Goal: Task Accomplishment & Management: Manage account settings

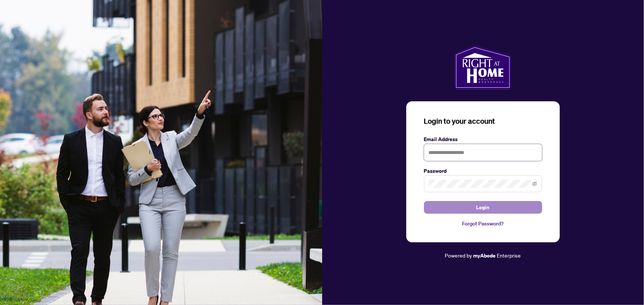
type input "**********"
click at [500, 214] on button "Login" at bounding box center [483, 207] width 118 height 13
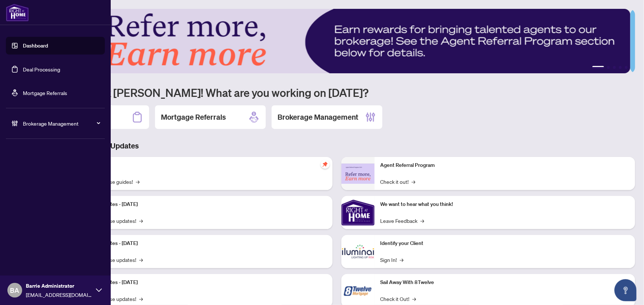
click at [23, 70] on link "Deal Processing" at bounding box center [41, 69] width 37 height 7
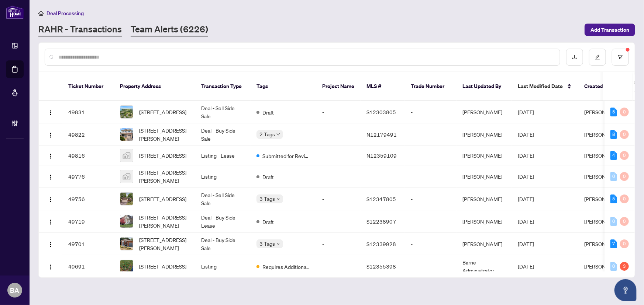
click at [180, 28] on link "Team Alerts (6226)" at bounding box center [169, 29] width 77 height 13
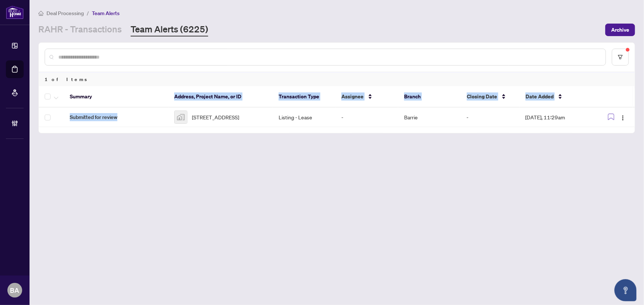
click at [157, 107] on div "Summary Address, Project Name, or ID Transaction Type Assignee Branch Closing D…" at bounding box center [337, 106] width 596 height 41
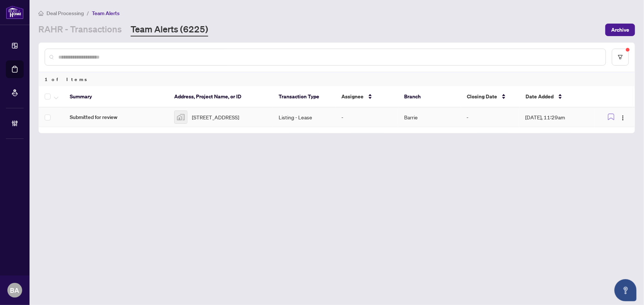
click at [218, 113] on span "[STREET_ADDRESS]" at bounding box center [215, 117] width 47 height 8
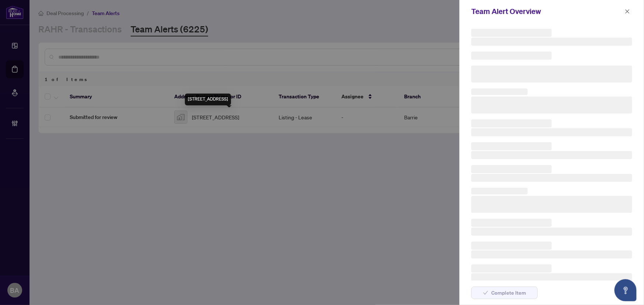
click at [218, 111] on div at bounding box center [322, 152] width 644 height 305
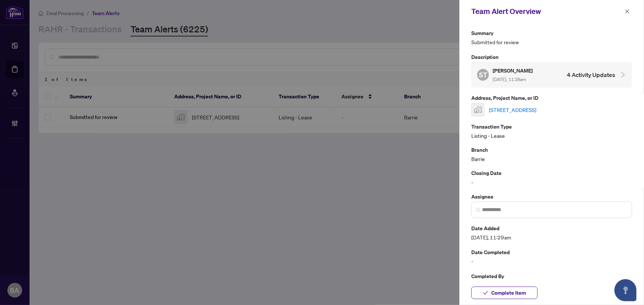
click at [536, 107] on link "[STREET_ADDRESS]" at bounding box center [512, 110] width 47 height 8
click at [520, 297] on span "Complete Item" at bounding box center [508, 293] width 35 height 12
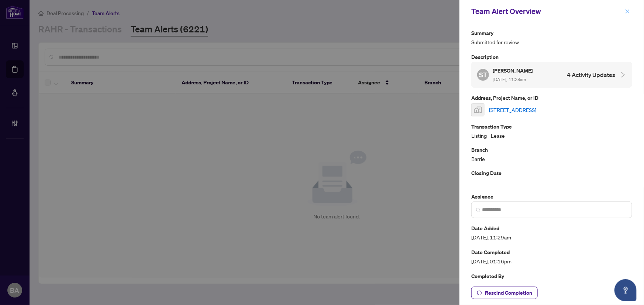
click at [628, 10] on icon "close" at bounding box center [626, 11] width 5 height 5
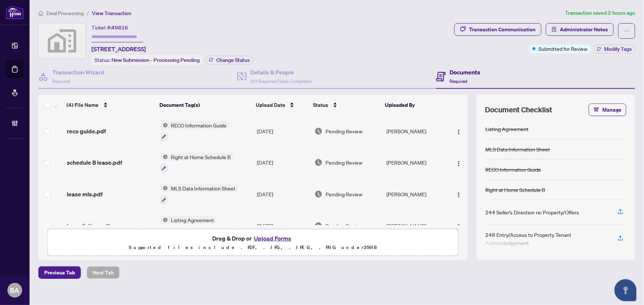
click at [273, 234] on button "Upload Forms" at bounding box center [273, 239] width 42 height 10
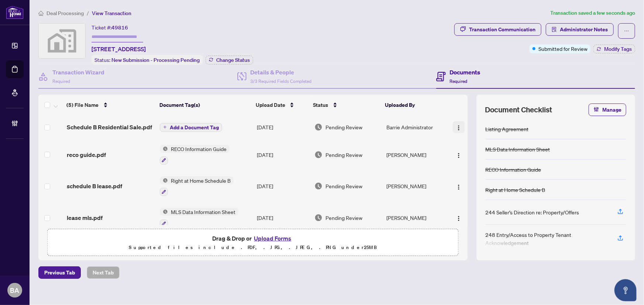
click at [455, 127] on img "button" at bounding box center [458, 128] width 6 height 6
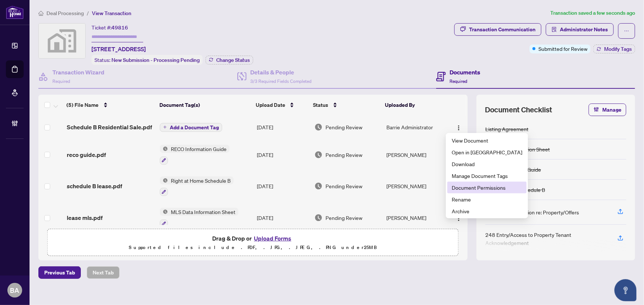
click at [462, 188] on span "Document Permissions" at bounding box center [486, 188] width 70 height 8
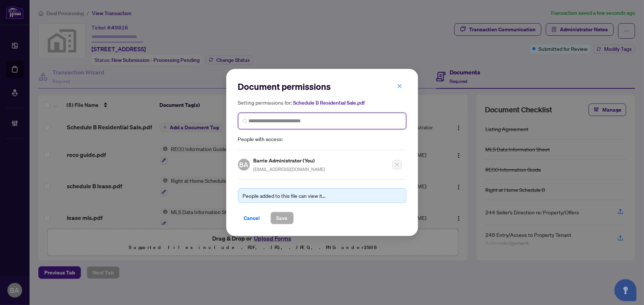
click at [342, 122] on input "search" at bounding box center [325, 121] width 153 height 8
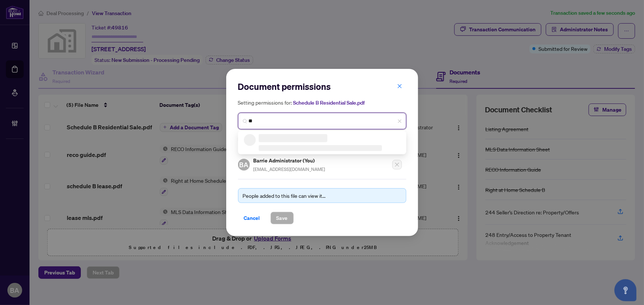
type input "*"
type input "******"
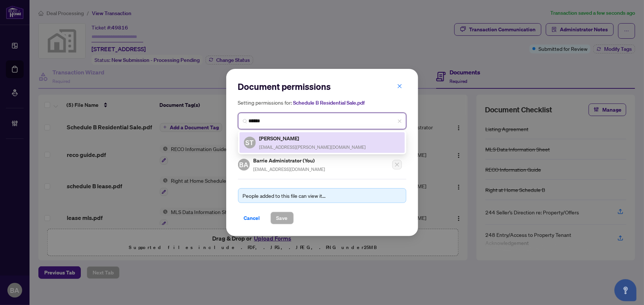
click at [360, 140] on div "ST [PERSON_NAME] [EMAIL_ADDRESS][PERSON_NAME][DOMAIN_NAME]" at bounding box center [322, 142] width 156 height 17
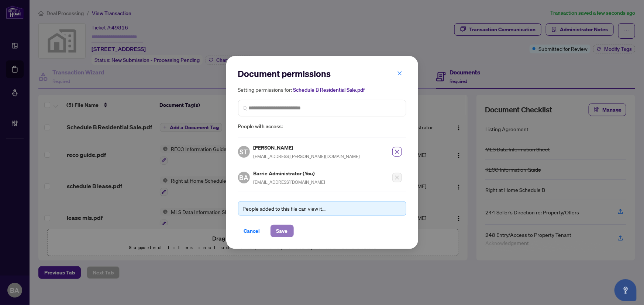
click at [281, 230] on span "Save" at bounding box center [281, 231] width 11 height 12
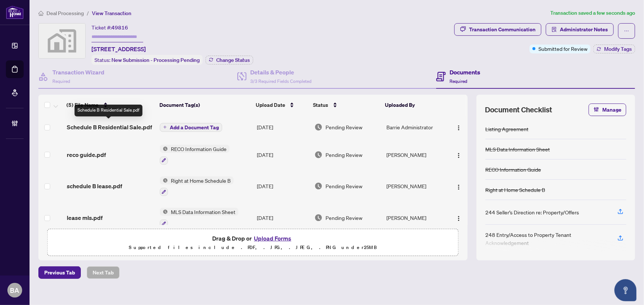
click at [142, 124] on span "Schedule B Residential Sale.pdf" at bounding box center [109, 127] width 85 height 9
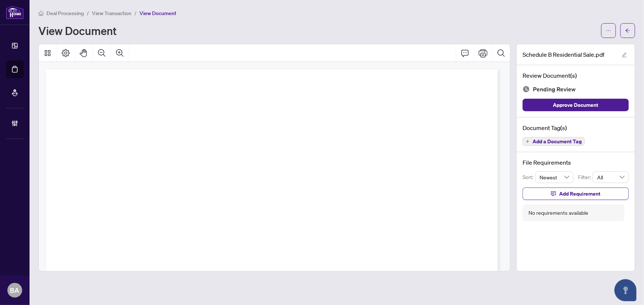
click at [558, 139] on span "Add a Document Tag" at bounding box center [556, 141] width 49 height 5
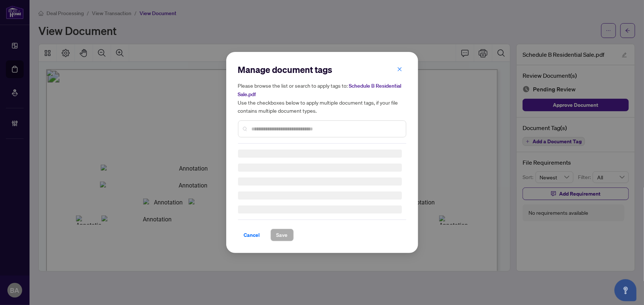
click at [316, 125] on input "text" at bounding box center [326, 129] width 148 height 8
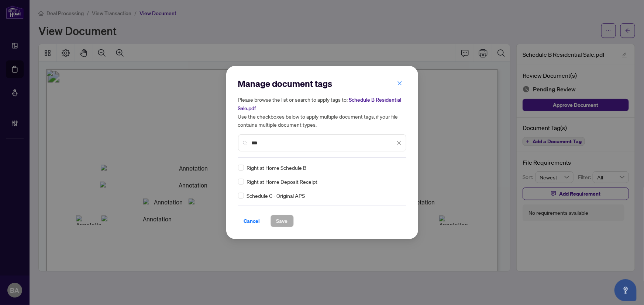
type input "***"
click at [273, 166] on span "Right at Home Schedule B" at bounding box center [277, 168] width 60 height 8
click at [282, 218] on span "Save" at bounding box center [281, 221] width 11 height 12
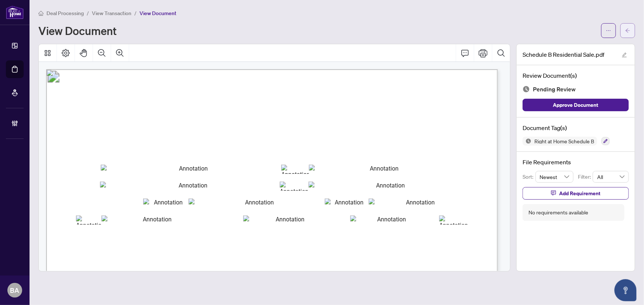
click at [628, 25] on span "button" at bounding box center [627, 31] width 5 height 12
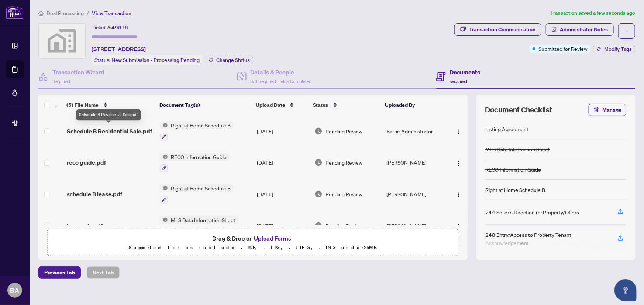
click at [103, 130] on span "Schedule B Residential Sale.pdf" at bounding box center [109, 131] width 85 height 9
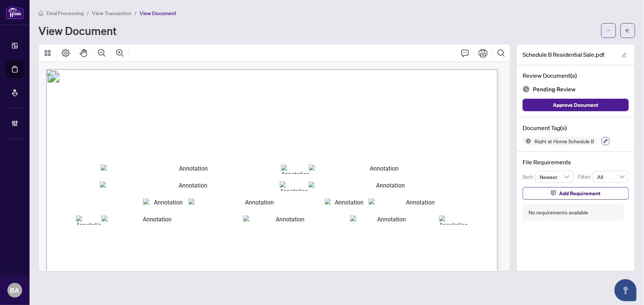
click at [602, 137] on button "button" at bounding box center [605, 141] width 8 height 8
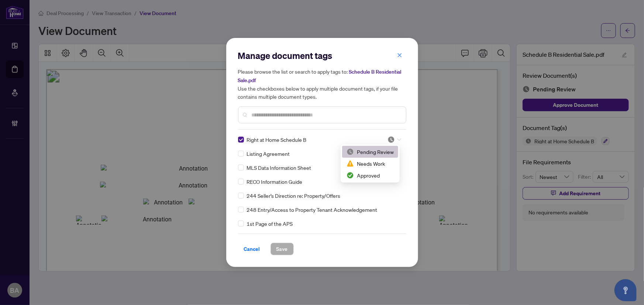
click at [393, 137] on div at bounding box center [394, 139] width 14 height 7
click at [375, 173] on div "Approved" at bounding box center [369, 175] width 47 height 8
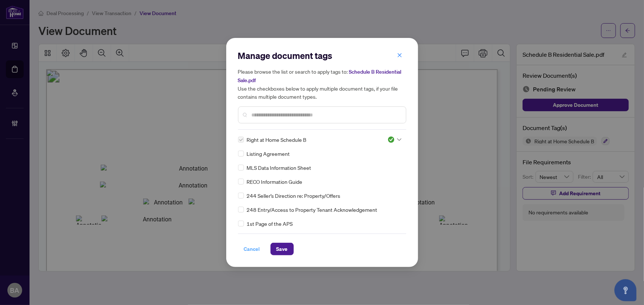
click at [249, 251] on span "Cancel" at bounding box center [252, 249] width 16 height 12
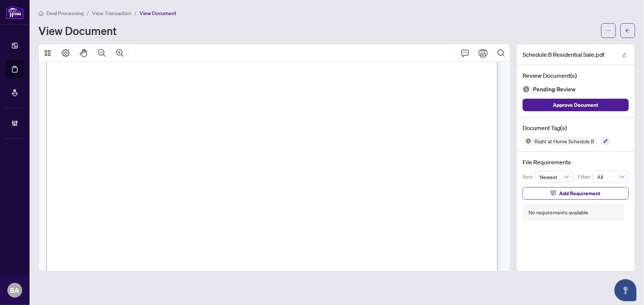
scroll to position [201, 0]
click at [608, 141] on button "button" at bounding box center [605, 141] width 8 height 8
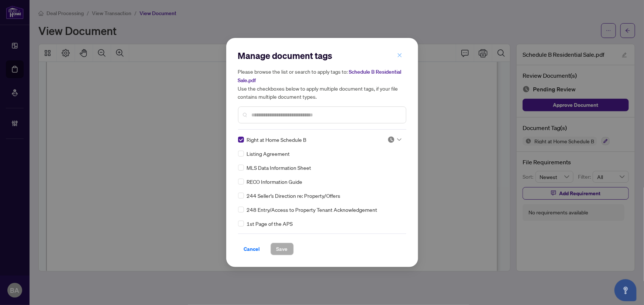
click at [402, 58] on button "button" at bounding box center [399, 55] width 15 height 13
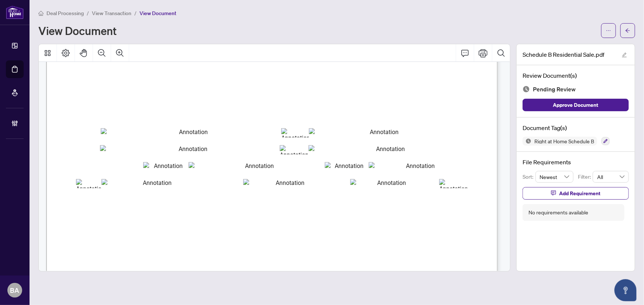
scroll to position [33, 0]
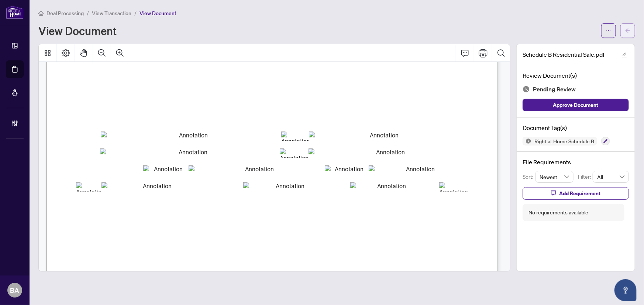
click at [625, 29] on button "button" at bounding box center [627, 30] width 15 height 15
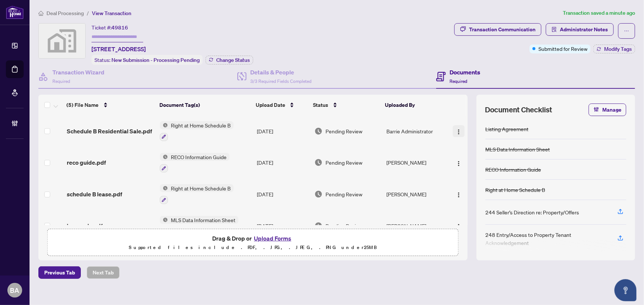
click at [454, 129] on button "button" at bounding box center [458, 131] width 12 height 12
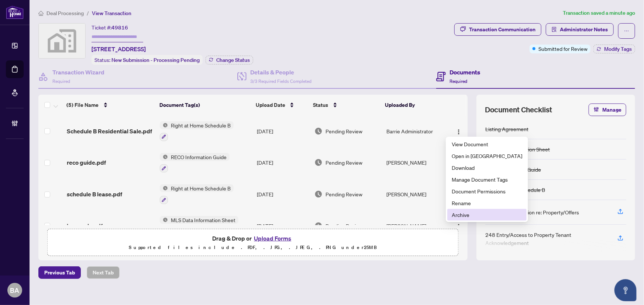
click at [468, 215] on span "Archive" at bounding box center [486, 215] width 70 height 8
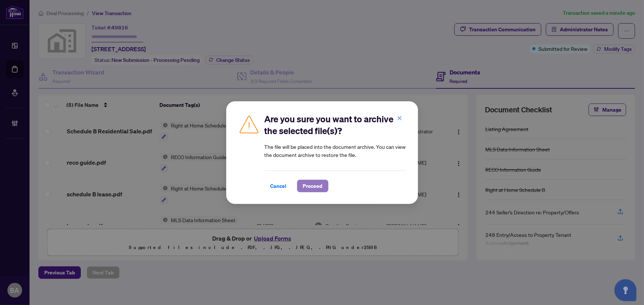
click at [316, 189] on span "Proceed" at bounding box center [313, 186] width 20 height 12
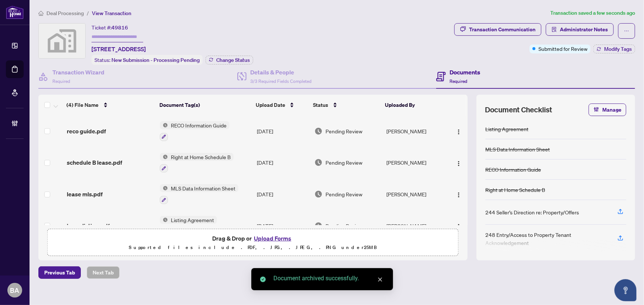
click at [266, 239] on button "Upload Forms" at bounding box center [273, 239] width 42 height 10
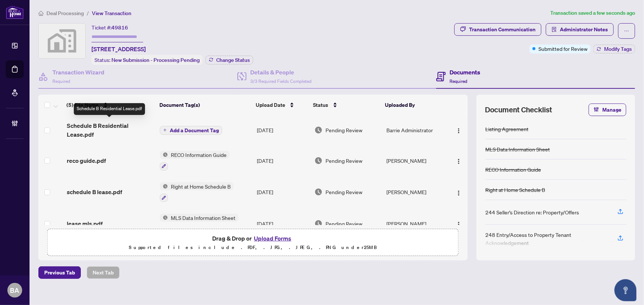
click at [85, 125] on span "Schedule B Residential Lease.pdf" at bounding box center [110, 130] width 87 height 18
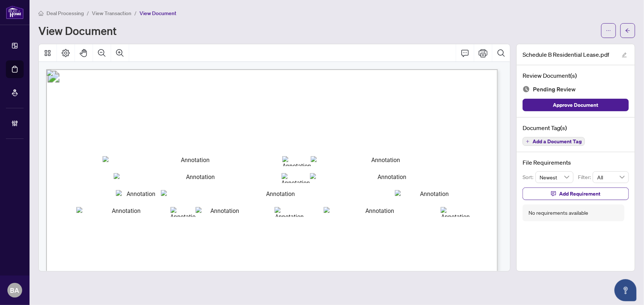
click at [549, 140] on span "Add a Document Tag" at bounding box center [556, 141] width 49 height 5
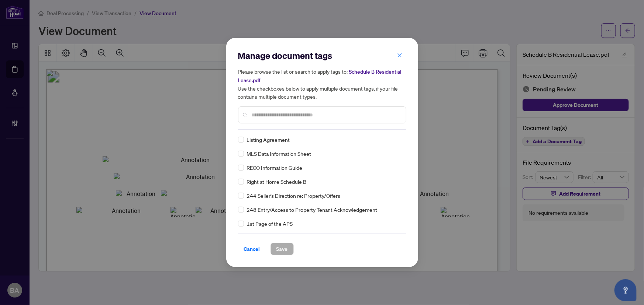
click at [278, 119] on div at bounding box center [322, 115] width 168 height 17
click at [279, 114] on input "text" at bounding box center [326, 115] width 148 height 8
type input "*"
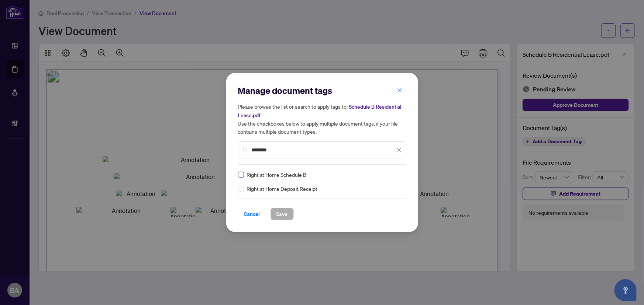
type input "********"
click at [398, 173] on div at bounding box center [394, 174] width 14 height 7
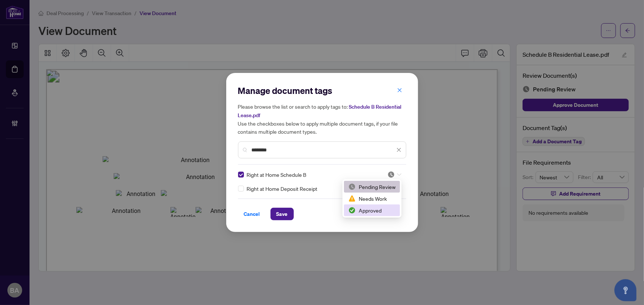
click at [383, 210] on div "Approved" at bounding box center [371, 211] width 47 height 8
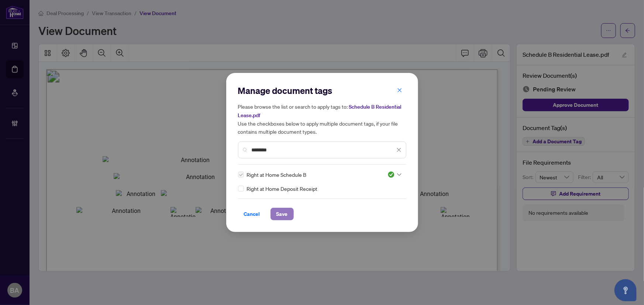
click at [285, 213] on span "Save" at bounding box center [281, 214] width 11 height 12
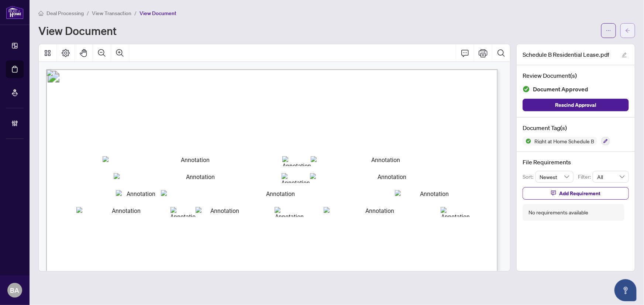
click at [628, 28] on icon "arrow-left" at bounding box center [627, 30] width 5 height 5
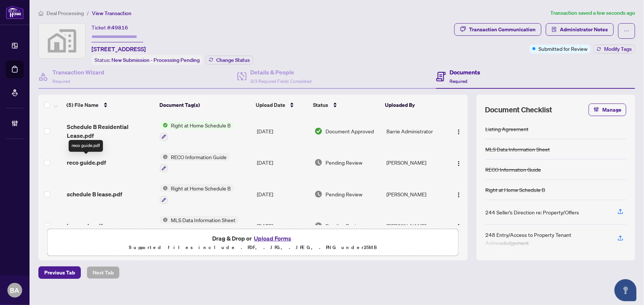
click at [84, 161] on span "reco guide.pdf" at bounding box center [86, 162] width 39 height 9
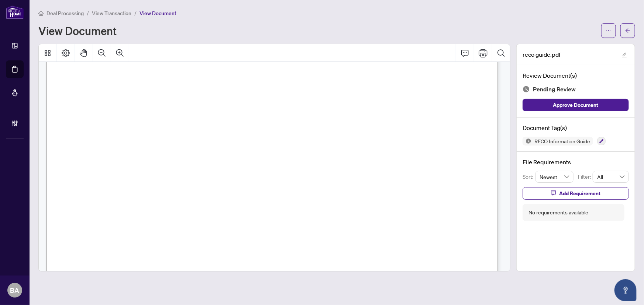
scroll to position [7275, 0]
click at [599, 139] on icon "button" at bounding box center [601, 141] width 4 height 4
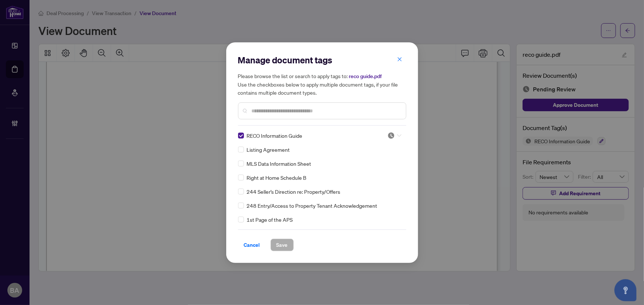
click at [397, 134] on icon at bounding box center [399, 135] width 4 height 3
click at [361, 173] on div "Approved" at bounding box center [369, 171] width 47 height 8
click at [282, 246] on span "Save" at bounding box center [281, 245] width 11 height 12
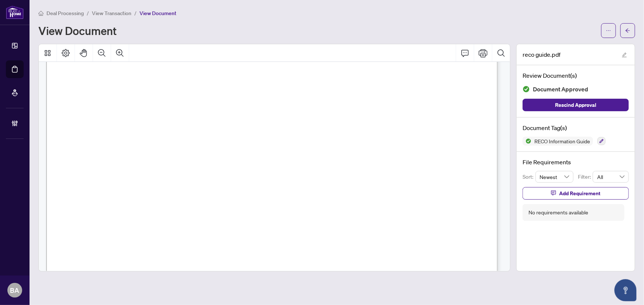
scroll to position [7376, 0]
click at [625, 28] on icon "arrow-left" at bounding box center [627, 30] width 5 height 5
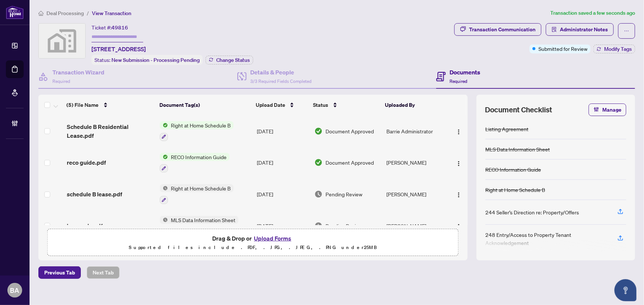
click at [450, 129] on div at bounding box center [457, 131] width 14 height 12
click at [455, 129] on img "button" at bounding box center [458, 132] width 6 height 6
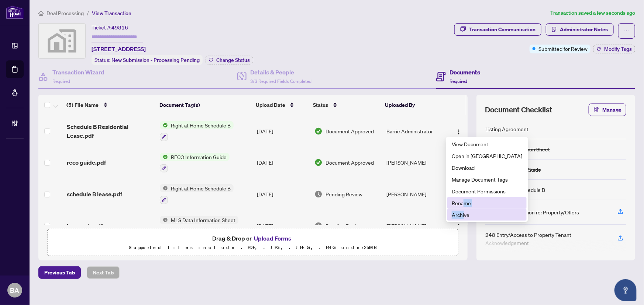
click at [464, 209] on ul "View Document Open in [GEOGRAPHIC_DATA] Download Manage Document Tags Document …" at bounding box center [486, 180] width 82 height 86
click at [468, 214] on span "Archive" at bounding box center [486, 215] width 70 height 8
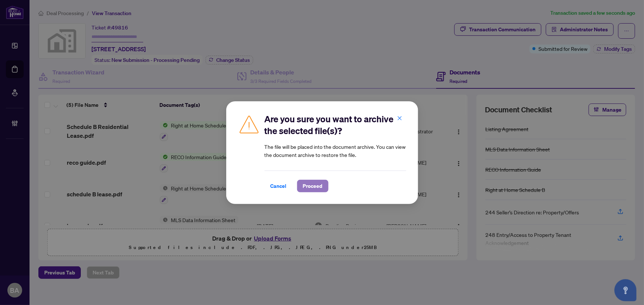
click at [317, 182] on span "Proceed" at bounding box center [313, 186] width 20 height 12
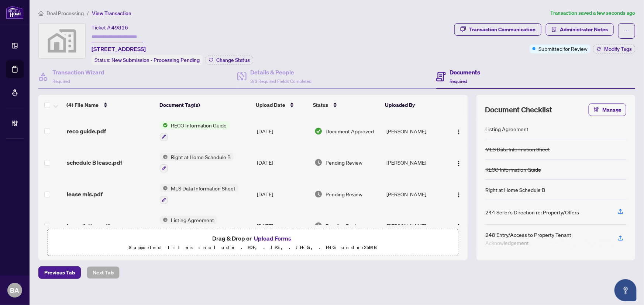
click at [277, 235] on button "Upload Forms" at bounding box center [273, 239] width 42 height 10
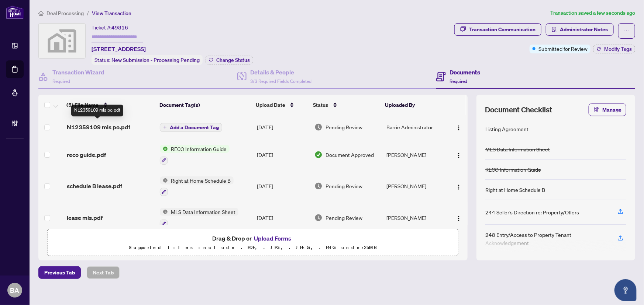
click at [114, 125] on span "N12359109 mls po.pdf" at bounding box center [98, 127] width 63 height 9
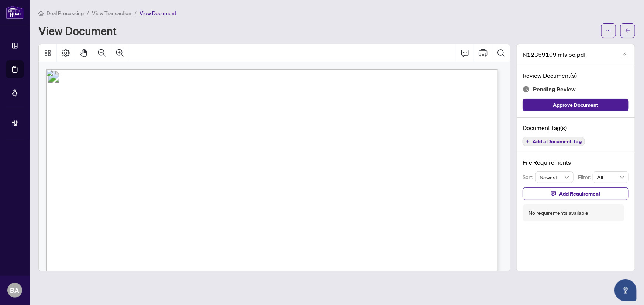
click at [521, 141] on div "Document Tag(s) Add a Document Tag" at bounding box center [575, 135] width 118 height 35
click at [538, 140] on span "Add a Document Tag" at bounding box center [556, 141] width 49 height 5
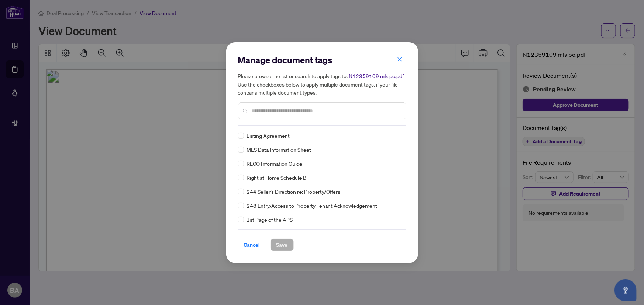
click at [380, 114] on input "text" at bounding box center [326, 111] width 148 height 8
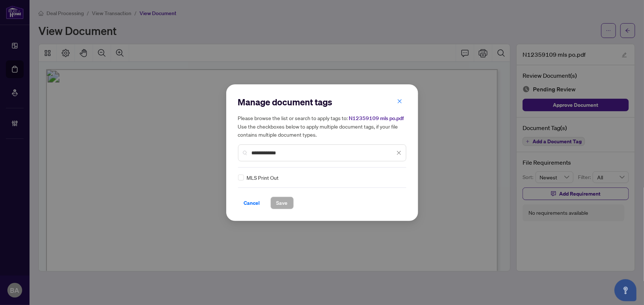
type input "**********"
click at [398, 176] on icon at bounding box center [399, 177] width 4 height 3
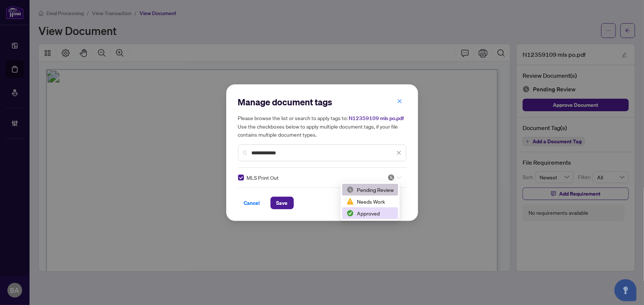
click at [367, 217] on div "Approved" at bounding box center [369, 213] width 47 height 8
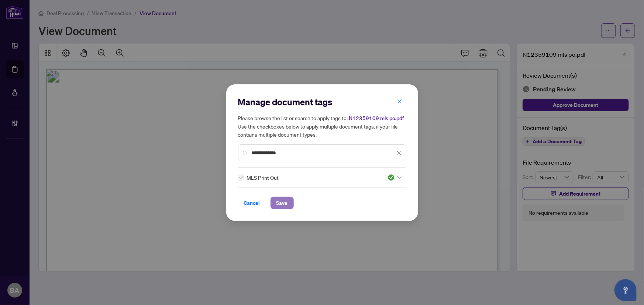
click at [277, 204] on span "Save" at bounding box center [281, 203] width 11 height 12
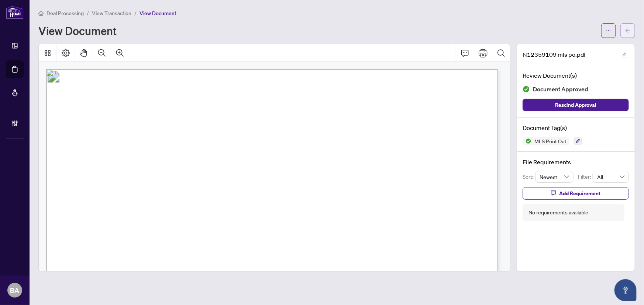
click at [632, 33] on button "button" at bounding box center [627, 30] width 15 height 15
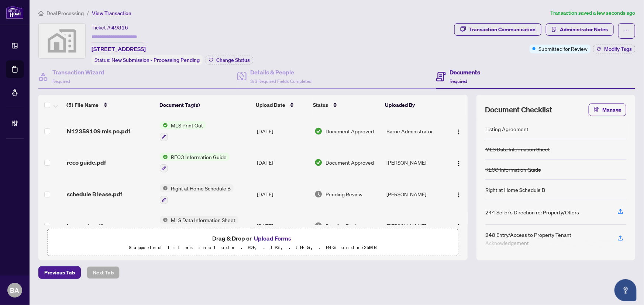
scroll to position [49, 0]
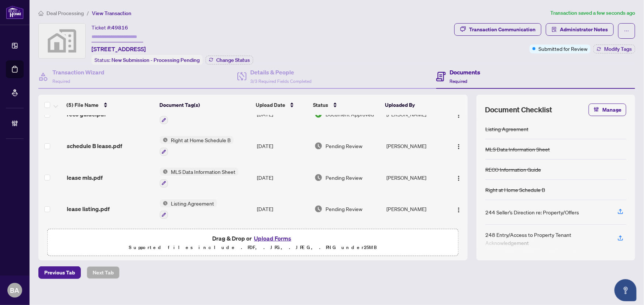
click at [100, 146] on span "schedule B lease.pdf" at bounding box center [94, 146] width 55 height 9
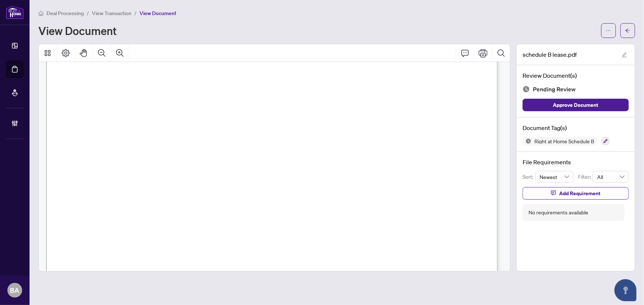
scroll to position [988, 0]
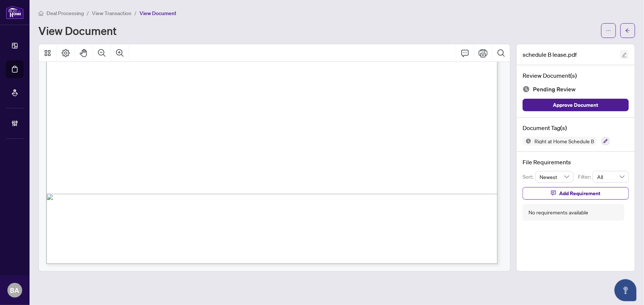
click at [620, 53] on button "button" at bounding box center [624, 54] width 9 height 9
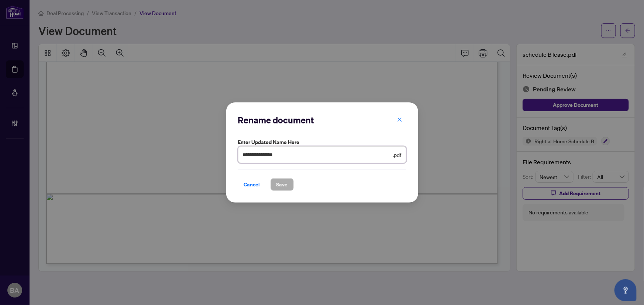
click at [271, 157] on input "**********" at bounding box center [317, 155] width 149 height 8
drag, startPoint x: 280, startPoint y: 155, endPoint x: 264, endPoint y: 155, distance: 16.2
click at [264, 155] on input "**********" at bounding box center [317, 155] width 149 height 8
type input "**********"
click at [282, 184] on span "Save" at bounding box center [281, 185] width 11 height 12
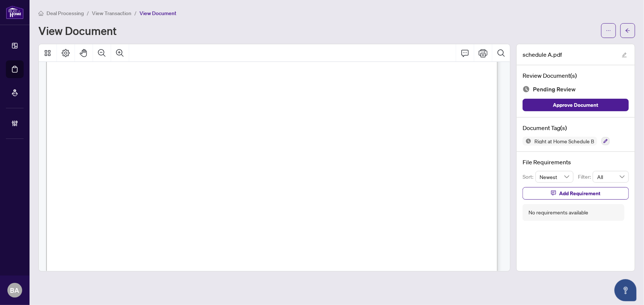
scroll to position [552, 0]
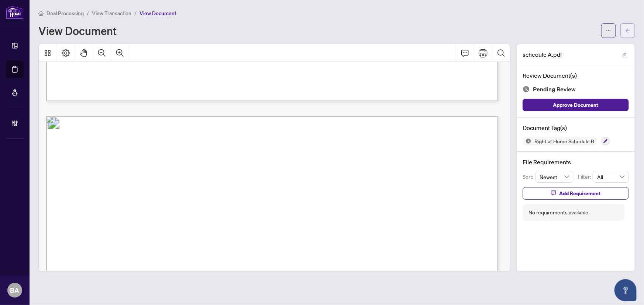
click at [631, 33] on button "button" at bounding box center [627, 30] width 15 height 15
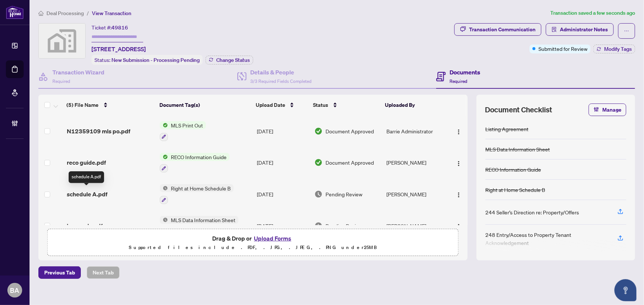
click at [98, 190] on span "schedule A.pdf" at bounding box center [87, 194] width 41 height 9
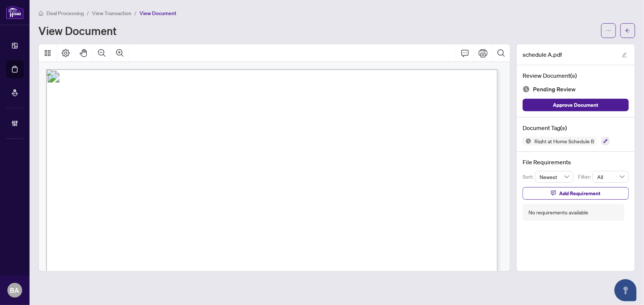
click at [601, 139] on div "Right at Home Schedule B" at bounding box center [575, 141] width 106 height 9
click at [600, 139] on div "Right at Home Schedule B" at bounding box center [575, 141] width 106 height 9
click at [603, 139] on icon "button" at bounding box center [605, 141] width 4 height 4
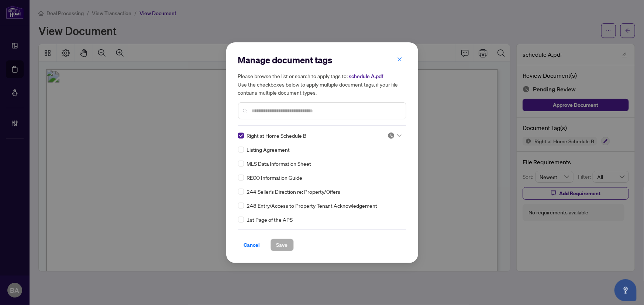
click at [357, 125] on div "Manage document tags Please browse the list or search to apply tags to: schedul…" at bounding box center [322, 90] width 168 height 72
click at [268, 107] on input "text" at bounding box center [326, 111] width 148 height 8
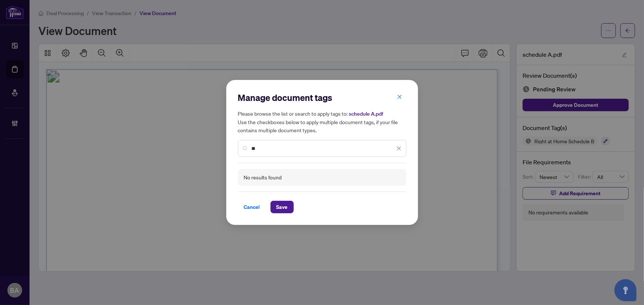
type input "*"
type input "***"
click at [398, 177] on icon at bounding box center [399, 177] width 4 height 3
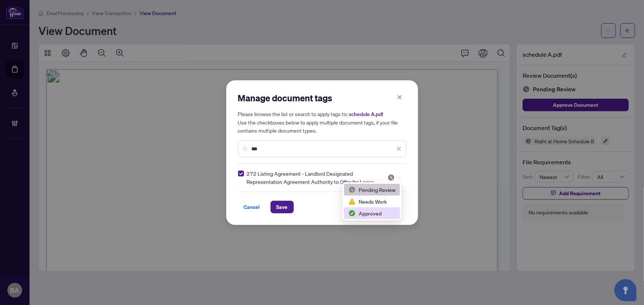
click at [380, 211] on div "Approved" at bounding box center [371, 213] width 47 height 8
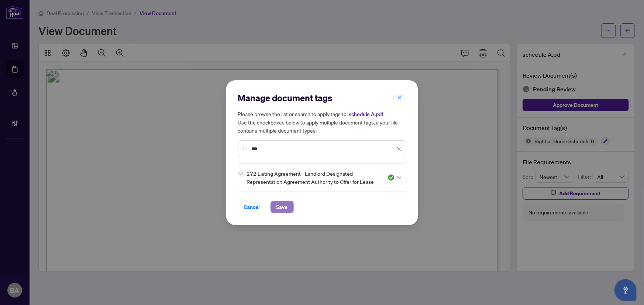
click at [280, 204] on span "Save" at bounding box center [281, 207] width 11 height 12
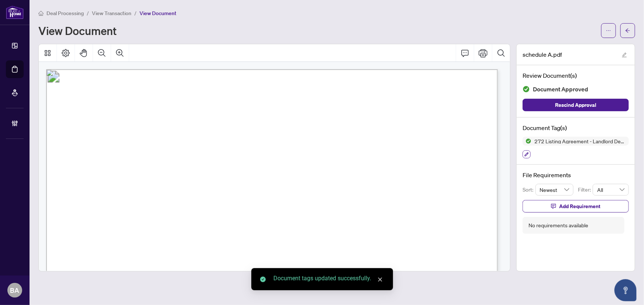
click at [523, 153] on button "button" at bounding box center [526, 154] width 8 height 8
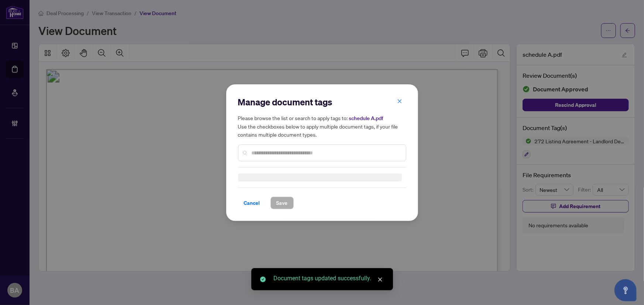
click at [322, 152] on input "text" at bounding box center [326, 153] width 148 height 8
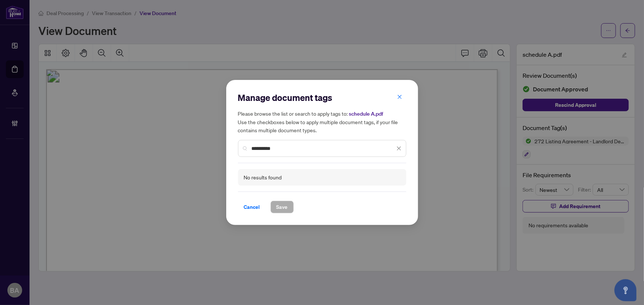
type input "**********"
click at [398, 147] on icon "close" at bounding box center [398, 148] width 5 height 5
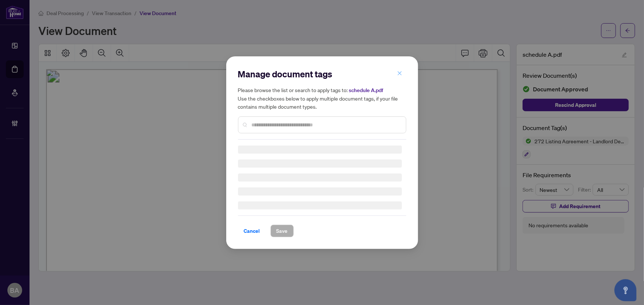
click at [398, 70] on span "button" at bounding box center [399, 74] width 5 height 12
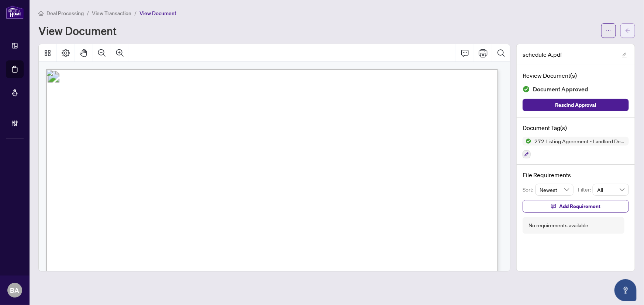
click at [633, 30] on button "button" at bounding box center [627, 30] width 15 height 15
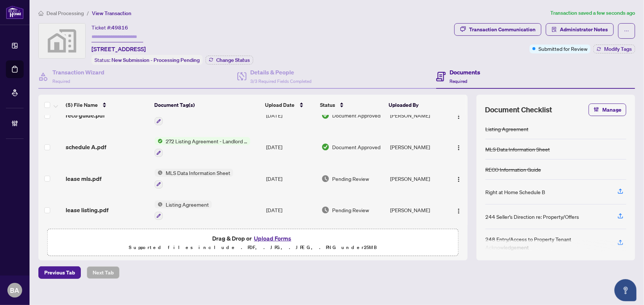
scroll to position [49, 0]
click at [100, 207] on span "lease listing.pdf" at bounding box center [87, 209] width 43 height 9
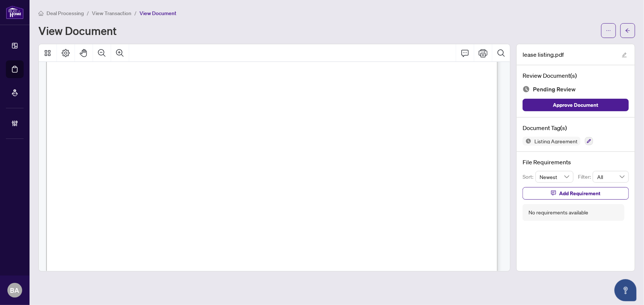
scroll to position [2185, 0]
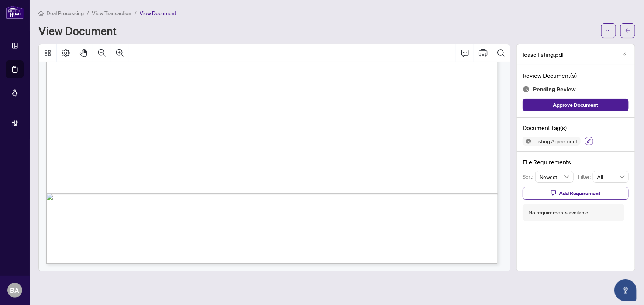
click at [588, 142] on icon "button" at bounding box center [588, 141] width 4 height 4
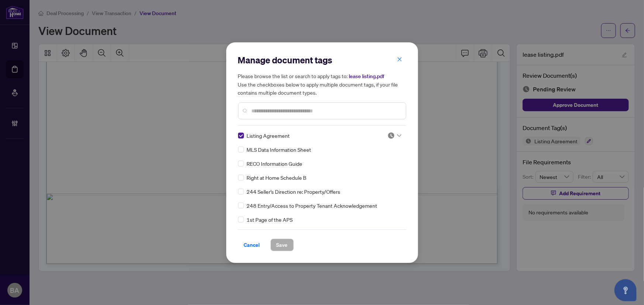
click at [324, 125] on div "Manage document tags Please browse the list or search to apply tags to: lease l…" at bounding box center [322, 90] width 168 height 72
click at [326, 113] on input "text" at bounding box center [326, 111] width 148 height 8
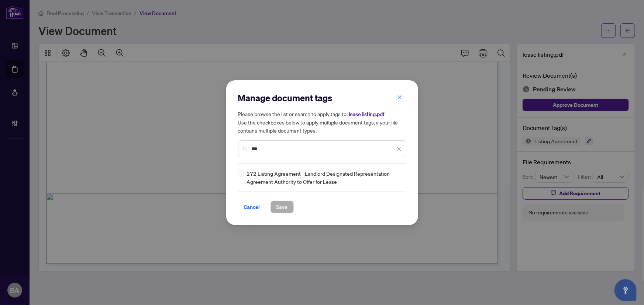
type input "***"
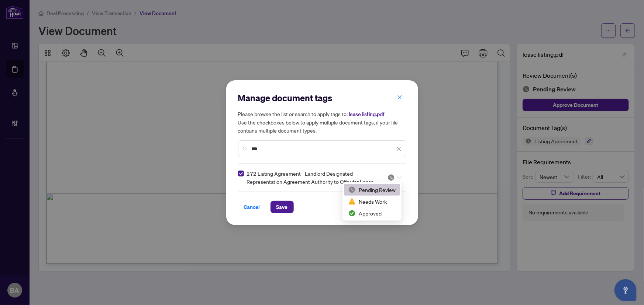
click at [399, 177] on icon at bounding box center [399, 177] width 4 height 3
click at [380, 211] on div "Approved" at bounding box center [371, 213] width 47 height 8
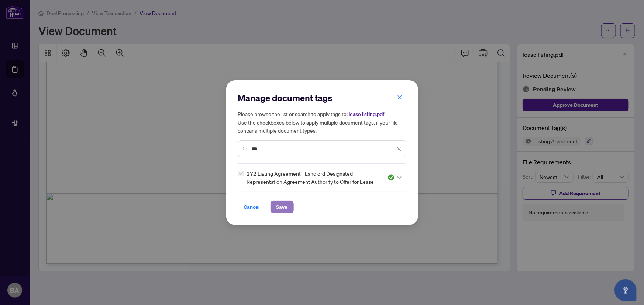
click at [284, 210] on span "Save" at bounding box center [281, 207] width 11 height 12
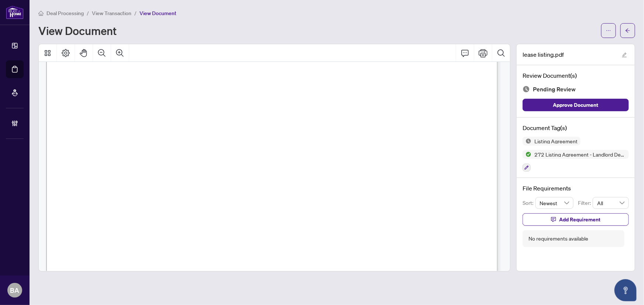
scroll to position [341, 0]
click at [528, 166] on button "button" at bounding box center [526, 168] width 8 height 8
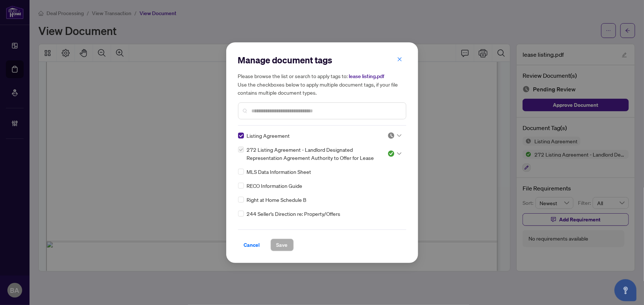
click at [398, 138] on div at bounding box center [394, 135] width 14 height 7
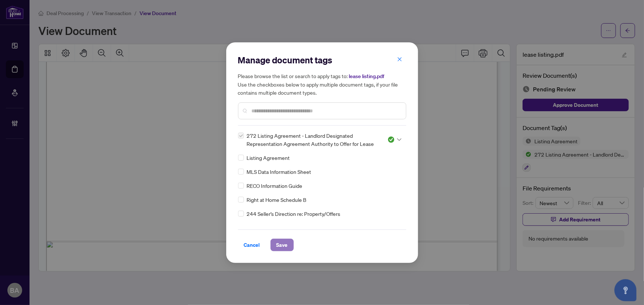
click at [285, 242] on span "Save" at bounding box center [281, 245] width 11 height 12
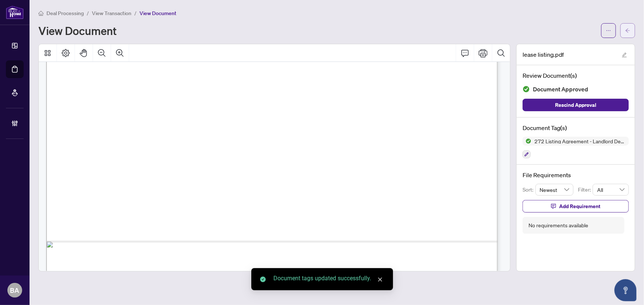
click at [628, 34] on span "button" at bounding box center [627, 31] width 5 height 12
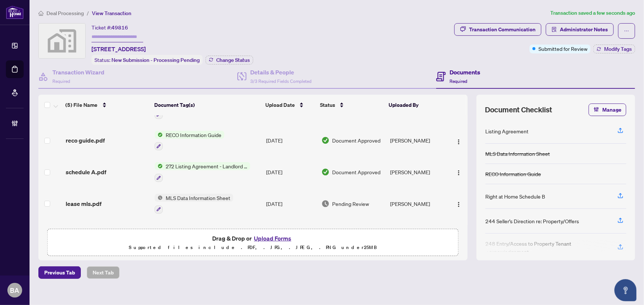
scroll to position [33, 0]
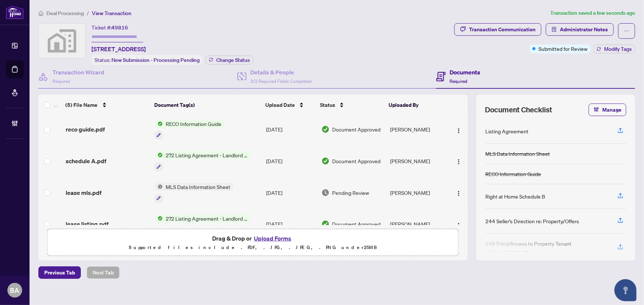
click at [115, 165] on td "schedule A.pdf" at bounding box center [107, 161] width 89 height 32
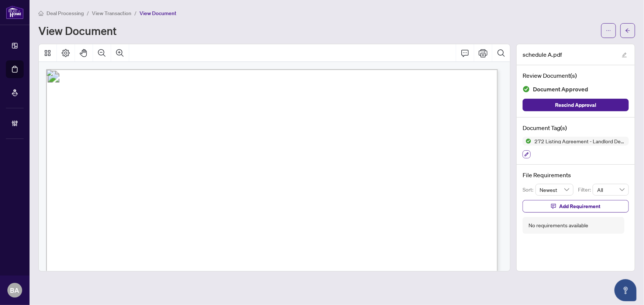
click at [523, 156] on button "button" at bounding box center [526, 154] width 8 height 8
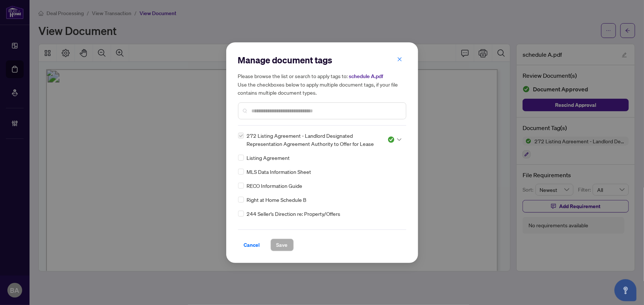
click at [394, 138] on div at bounding box center [394, 139] width 14 height 7
click at [386, 151] on div "Pending Review" at bounding box center [369, 152] width 47 height 8
click at [285, 110] on input "text" at bounding box center [326, 111] width 148 height 8
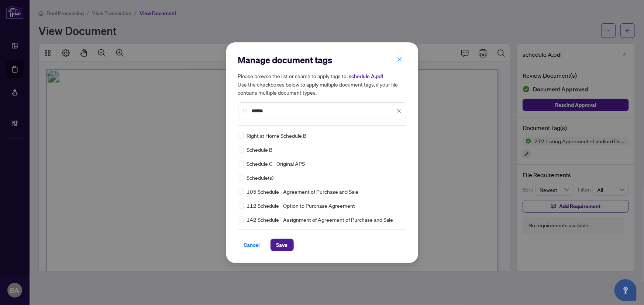
type input "******"
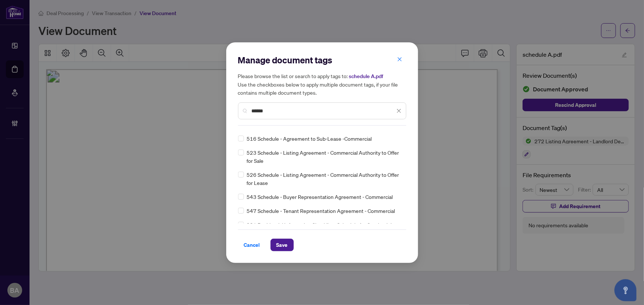
scroll to position [287, 0]
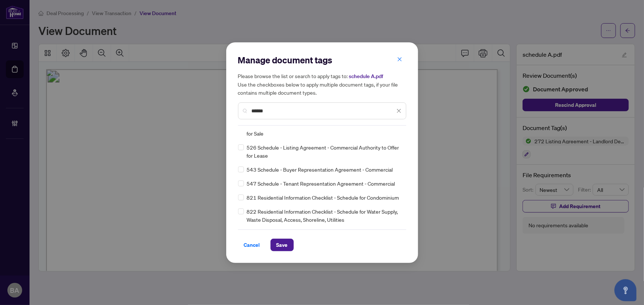
click at [283, 237] on div "Cancel Save" at bounding box center [322, 241] width 168 height 22
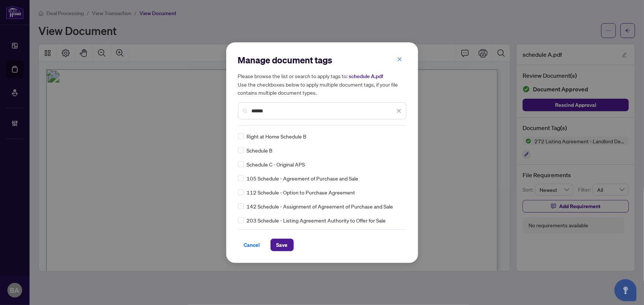
scroll to position [0, 0]
click at [400, 133] on div "Schedule(s) Right at Home Schedule B Schedule B Schedule C - Original APS 105 S…" at bounding box center [322, 178] width 168 height 92
click at [398, 135] on icon at bounding box center [399, 135] width 4 height 3
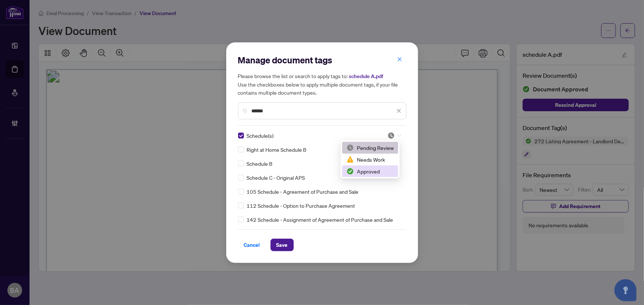
click at [385, 173] on div "Approved" at bounding box center [369, 171] width 47 height 8
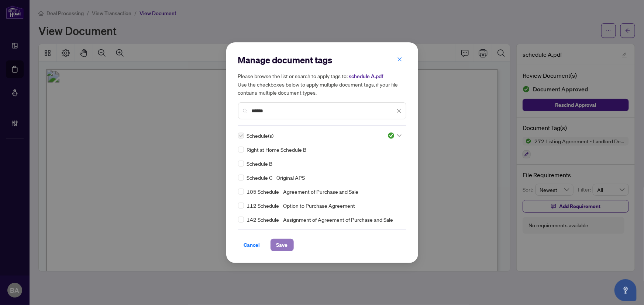
click at [283, 245] on span "Save" at bounding box center [281, 245] width 11 height 12
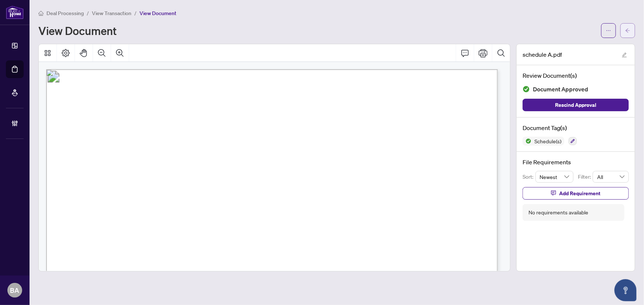
click at [631, 31] on button "button" at bounding box center [627, 30] width 15 height 15
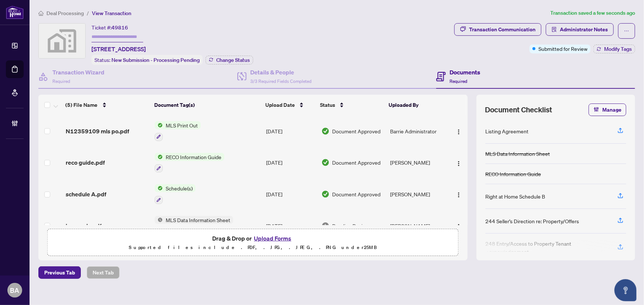
scroll to position [49, 0]
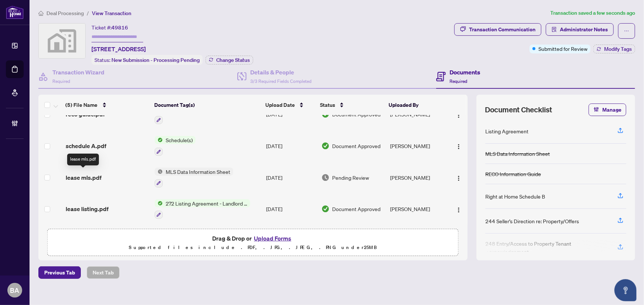
click at [82, 173] on span "lease mls.pdf" at bounding box center [84, 177] width 36 height 9
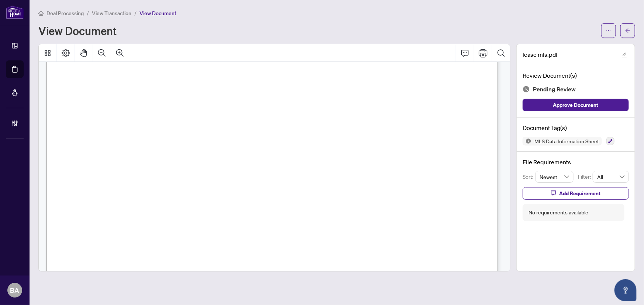
scroll to position [384, 0]
click at [608, 139] on icon "button" at bounding box center [610, 141] width 4 height 4
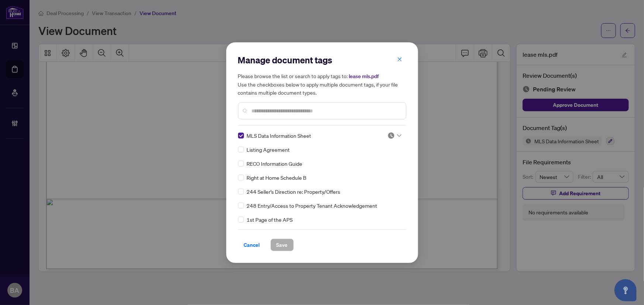
click at [398, 133] on div at bounding box center [394, 135] width 14 height 7
click at [375, 173] on div "Approved" at bounding box center [369, 171] width 47 height 8
click at [284, 246] on span "Save" at bounding box center [281, 245] width 11 height 12
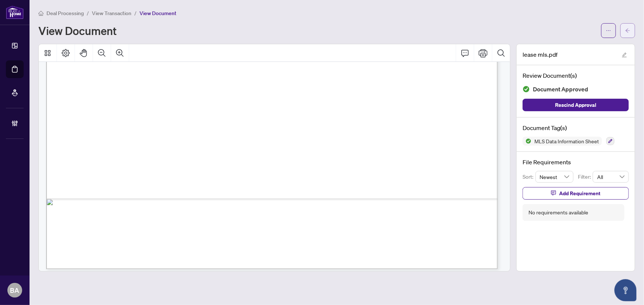
click at [622, 34] on button "button" at bounding box center [627, 30] width 15 height 15
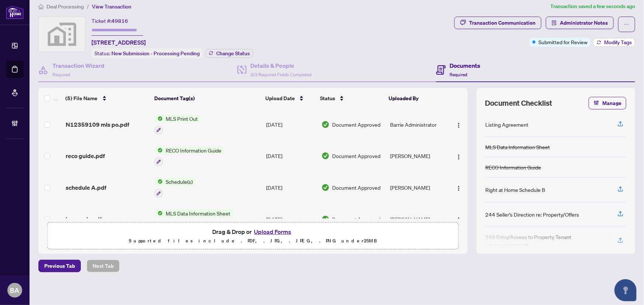
click at [605, 41] on span "Modify Tags" at bounding box center [618, 42] width 28 height 5
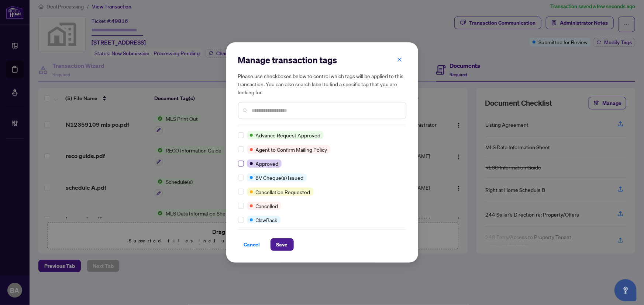
click at [240, 160] on label at bounding box center [241, 164] width 6 height 8
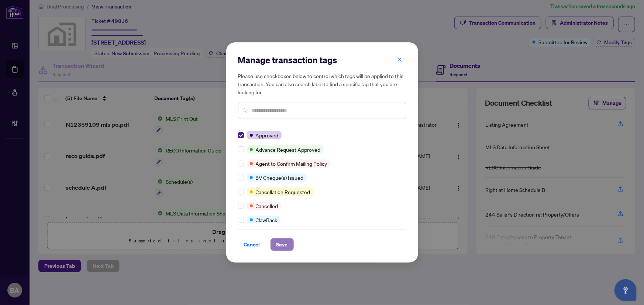
click at [284, 245] on span "Save" at bounding box center [281, 245] width 11 height 12
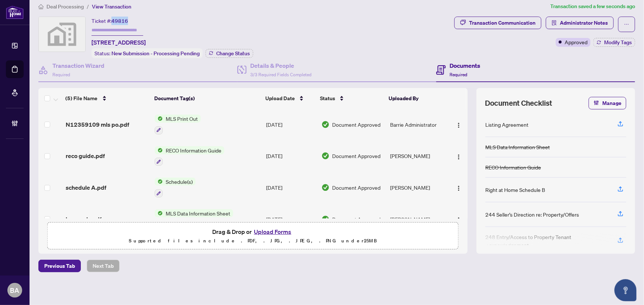
drag, startPoint x: 127, startPoint y: 19, endPoint x: 113, endPoint y: 20, distance: 13.6
click at [113, 20] on span "49816" at bounding box center [119, 21] width 17 height 7
copy span "49816"
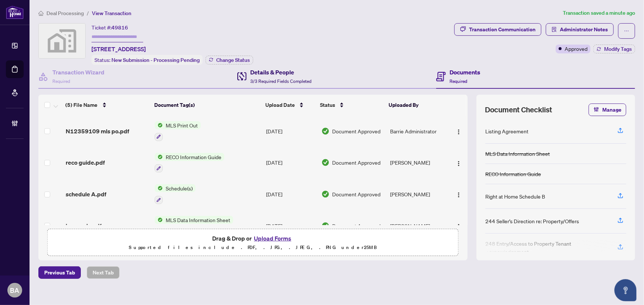
click at [256, 81] on span "3/3 Required Fields Completed" at bounding box center [280, 82] width 61 height 6
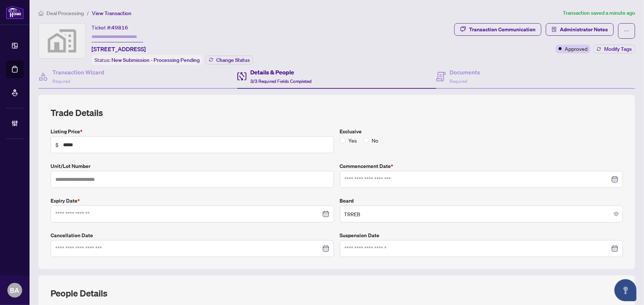
type input "**********"
click at [76, 73] on h4 "Transaction Wizard" at bounding box center [78, 72] width 52 height 9
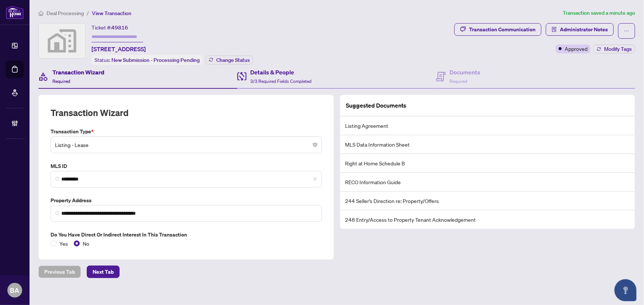
click at [289, 65] on div "Details & People 3/3 Required Fields Completed" at bounding box center [336, 77] width 199 height 24
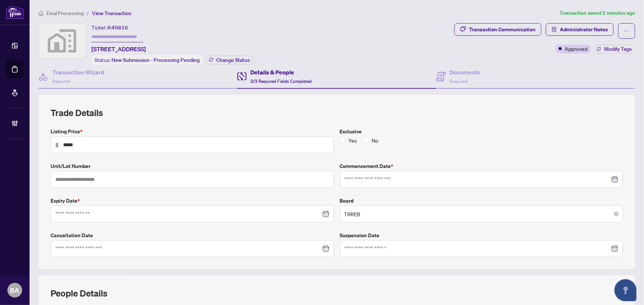
type input "**********"
click at [465, 83] on div "Documents Required" at bounding box center [464, 76] width 31 height 17
